Goal: Communication & Community: Answer question/provide support

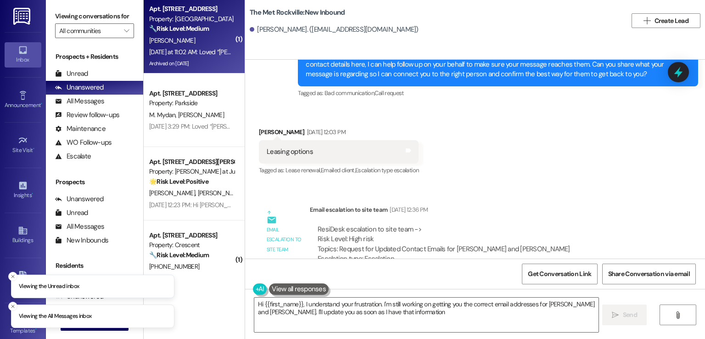
type textarea "Hi {{first_name}}, I understand your frustration. I'm still working on getting …"
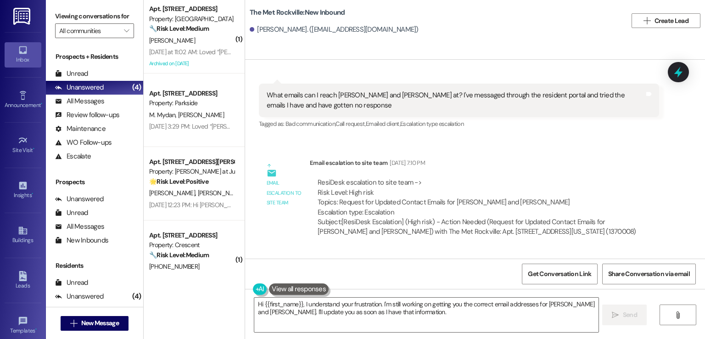
scroll to position [975, 0]
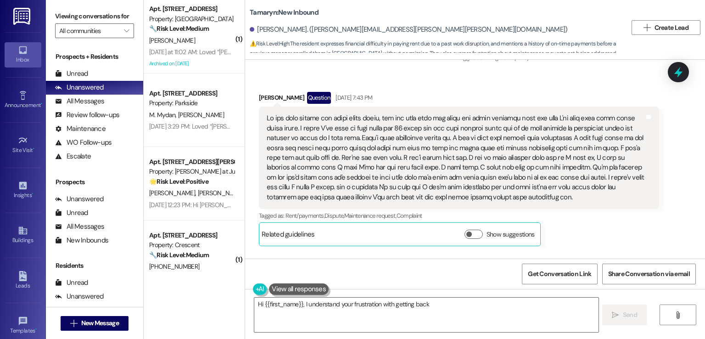
scroll to position [6073, 0]
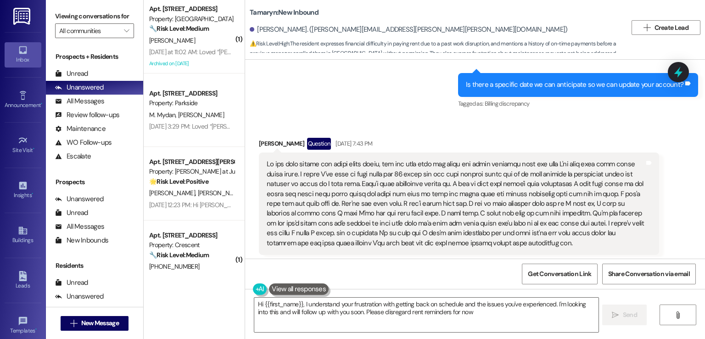
type textarea "Hi {{first_name}}, I understand your frustration with getting back on schedule …"
drag, startPoint x: 290, startPoint y: 26, endPoint x: 370, endPoint y: 29, distance: 79.9
click at [370, 29] on div "[PERSON_NAME]. ([PERSON_NAME][EMAIL_ADDRESS][PERSON_NAME][PERSON_NAME][DOMAIN_N…" at bounding box center [408, 30] width 317 height 10
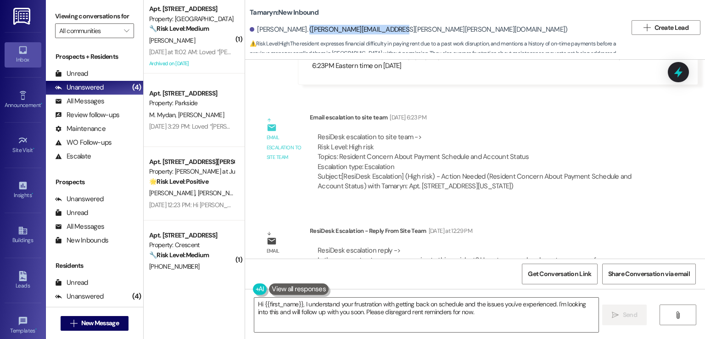
scroll to position [6564, 0]
